Goal: Information Seeking & Learning: Learn about a topic

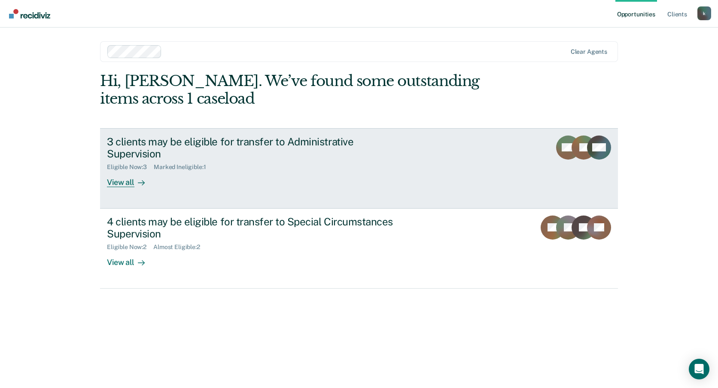
click at [179, 143] on div "3 clients may be eligible for transfer to Administrative Supervision" at bounding box center [258, 147] width 302 height 25
